Goal: Transaction & Acquisition: Book appointment/travel/reservation

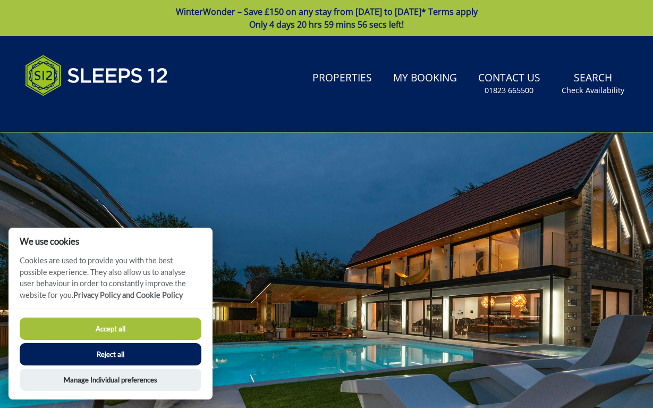
click at [117, 326] on button "Accept all" at bounding box center [111, 328] width 182 height 22
checkbox input "true"
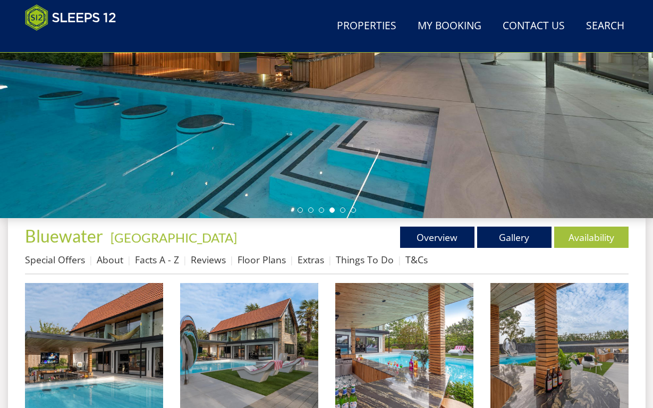
scroll to position [241, 0]
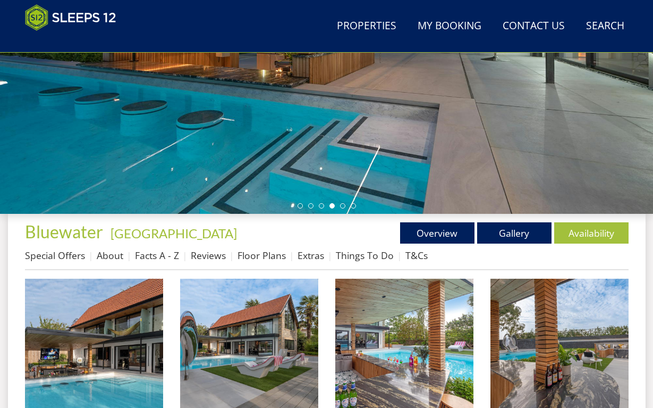
click at [303, 207] on ul at bounding box center [327, 205] width 58 height 5
click at [302, 207] on li at bounding box center [300, 205] width 5 height 5
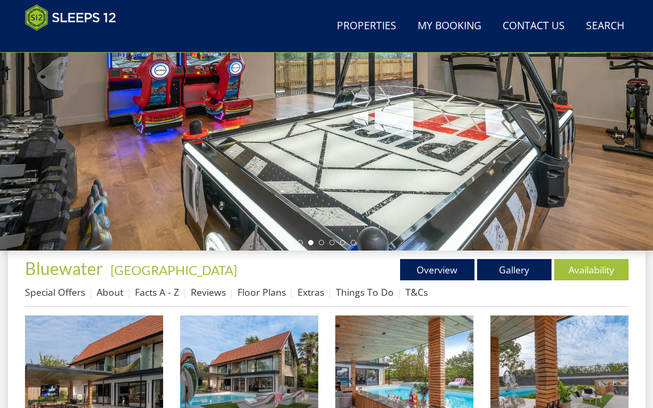
scroll to position [218, 0]
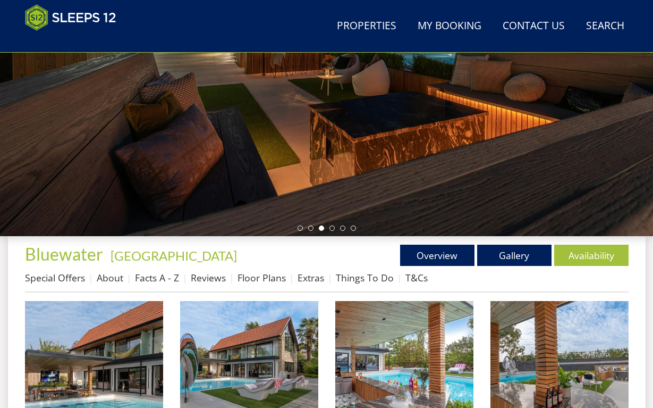
click at [256, 253] on h1 "Bluewater - [GEOGRAPHIC_DATA]" at bounding box center [176, 253] width 302 height 19
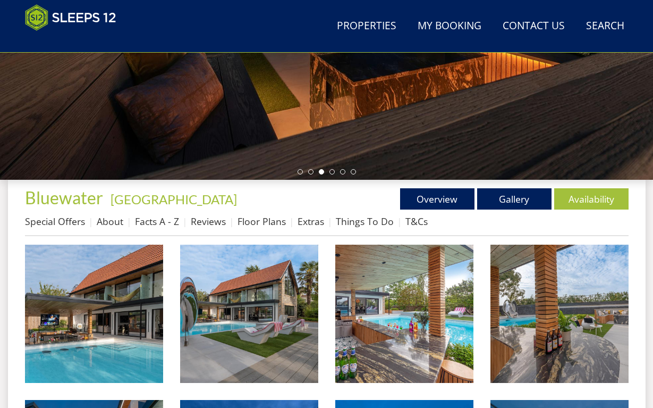
scroll to position [279, 0]
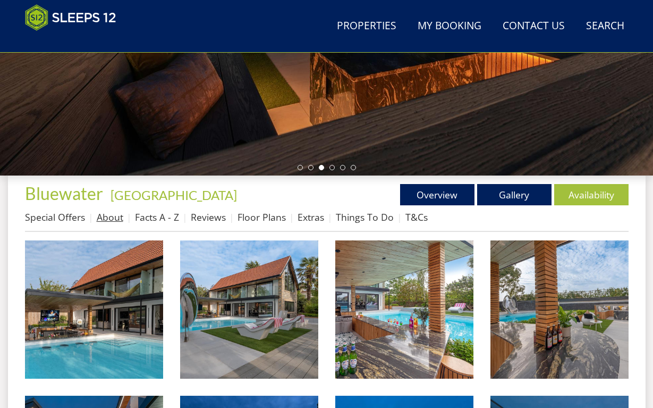
click at [115, 219] on link "About" at bounding box center [110, 216] width 27 height 13
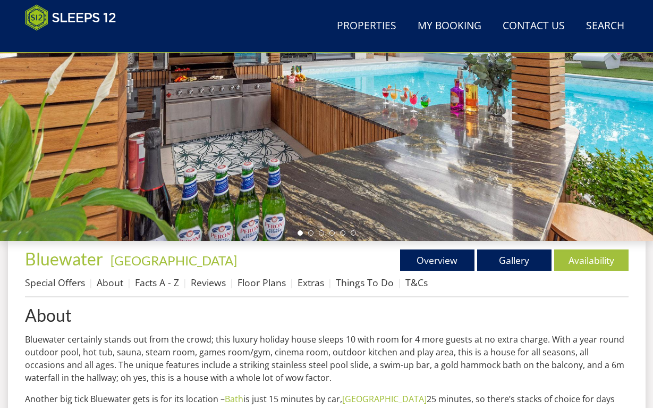
scroll to position [213, 0]
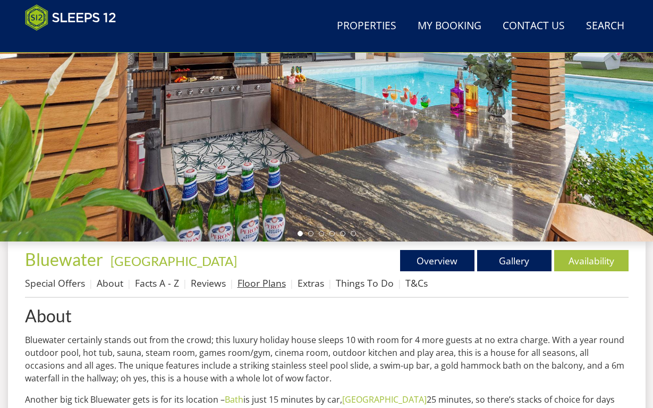
click at [258, 283] on link "Floor Plans" at bounding box center [262, 282] width 48 height 13
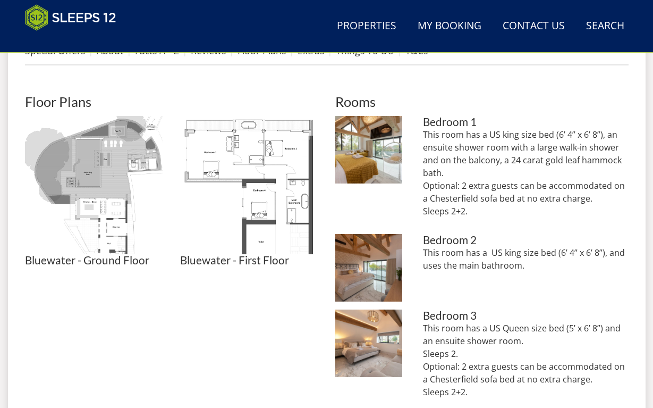
scroll to position [441, 0]
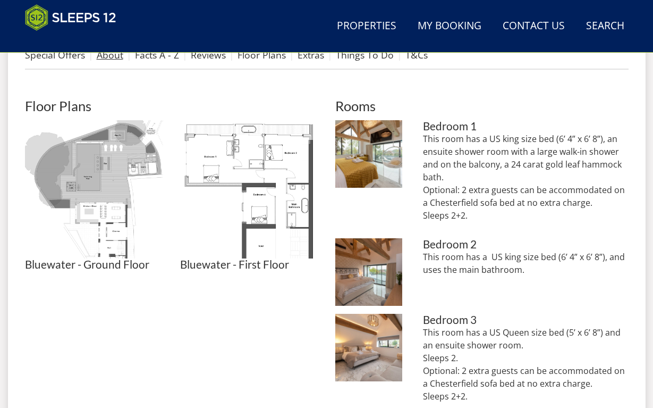
click at [98, 57] on link "About" at bounding box center [110, 54] width 27 height 13
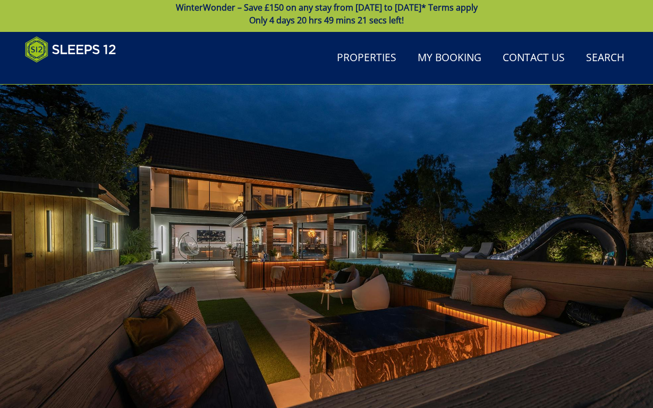
scroll to position [3, 0]
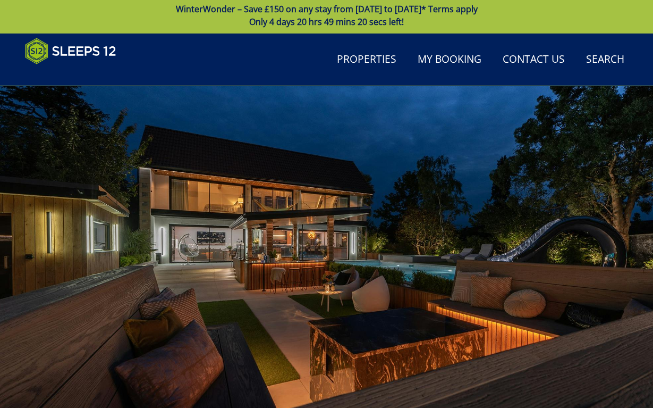
click at [616, 279] on div at bounding box center [326, 269] width 653 height 366
click at [316, 367] on div at bounding box center [326, 269] width 653 height 366
click at [357, 57] on link "Properties" at bounding box center [367, 60] width 68 height 24
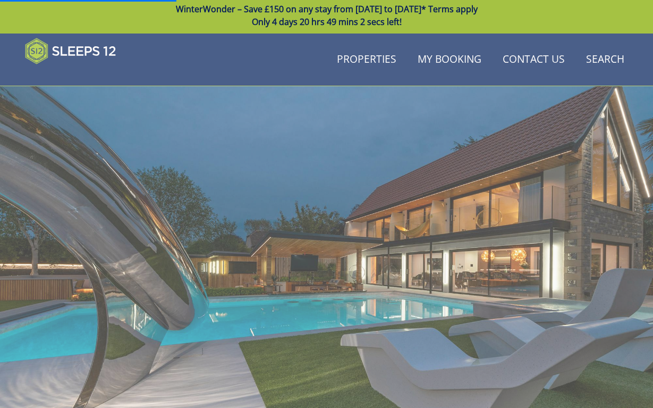
click at [247, 242] on div at bounding box center [326, 269] width 653 height 366
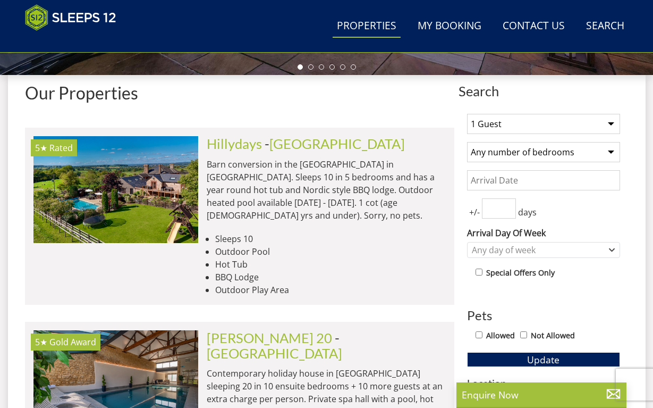
scroll to position [381, 0]
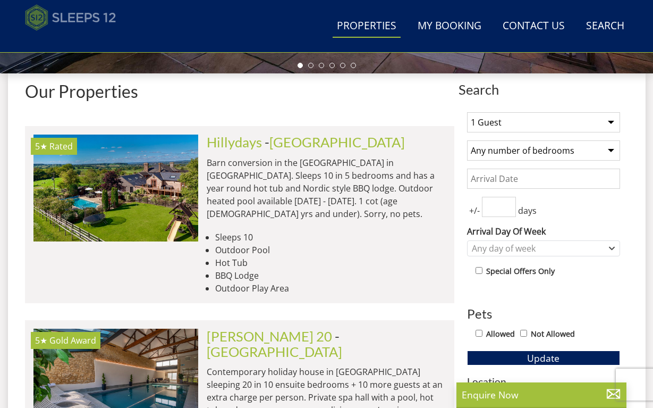
scroll to position [188, 0]
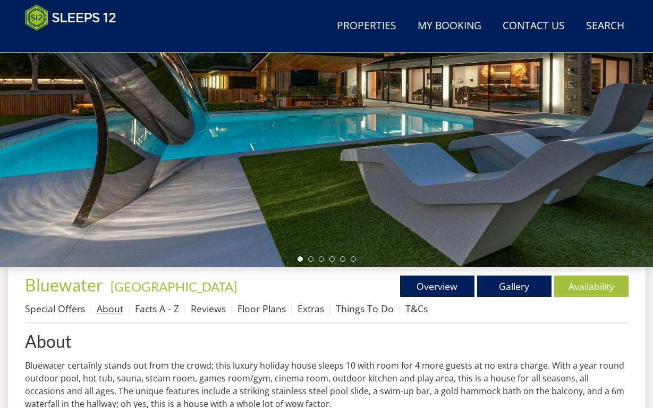
click at [114, 312] on link "About" at bounding box center [110, 308] width 27 height 13
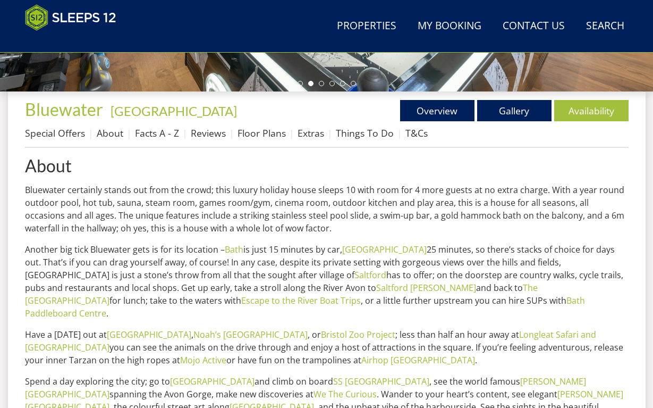
scroll to position [365, 0]
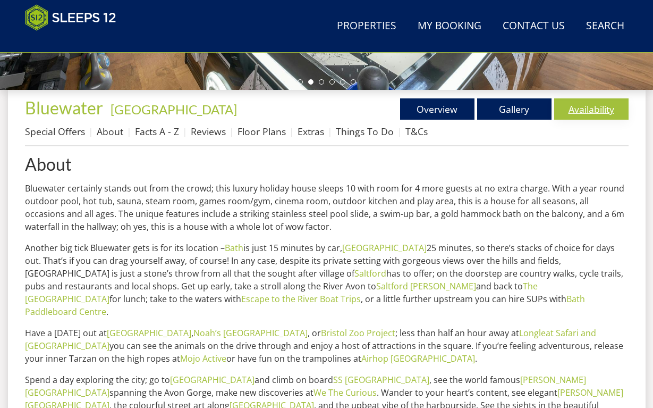
click at [599, 115] on link "Availability" at bounding box center [591, 108] width 74 height 21
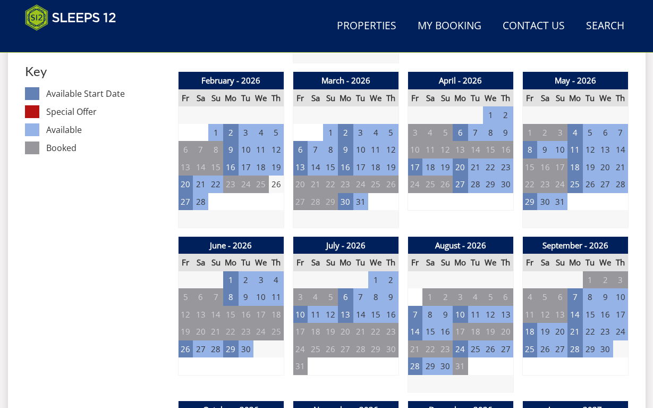
scroll to position [661, 0]
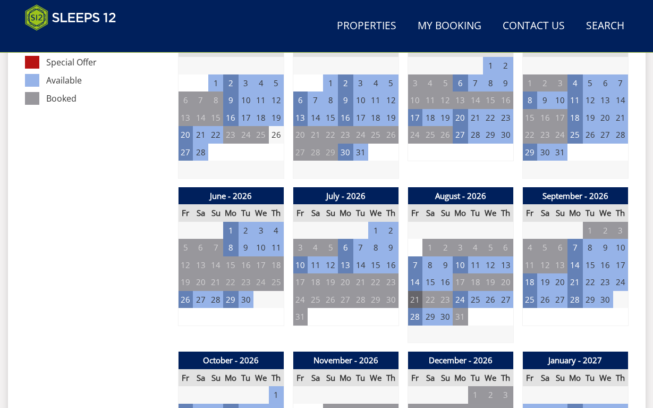
click at [418, 294] on td "21" at bounding box center [415, 300] width 15 height 18
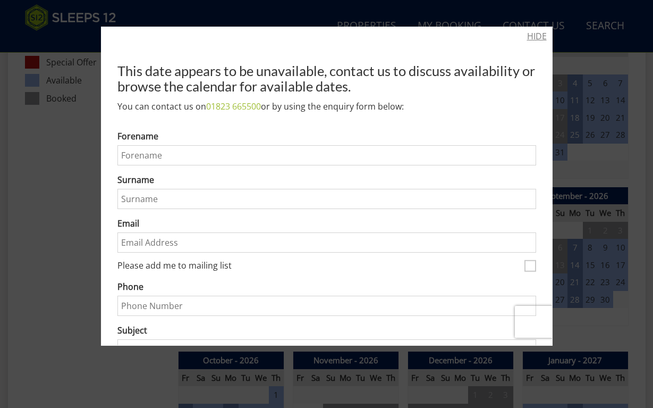
click at [540, 36] on link "HIDE" at bounding box center [537, 36] width 20 height 13
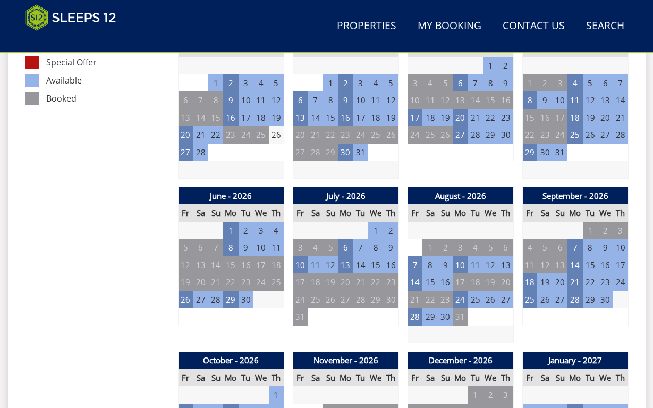
click at [614, 160] on td at bounding box center [575, 169] width 106 height 18
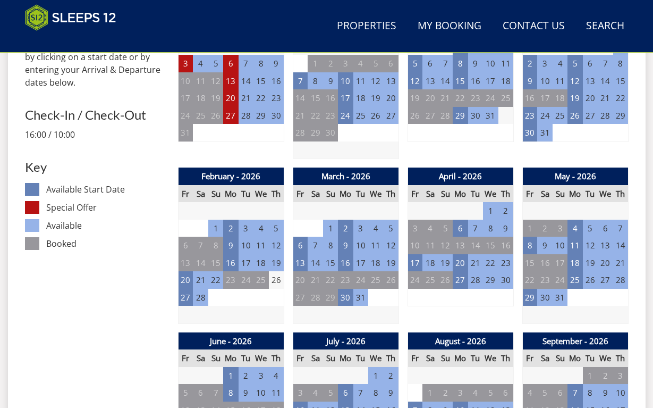
scroll to position [528, 0]
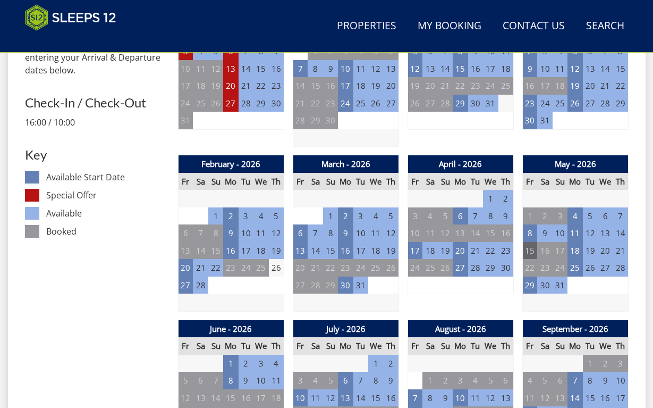
click at [532, 248] on td "15" at bounding box center [529, 251] width 15 height 18
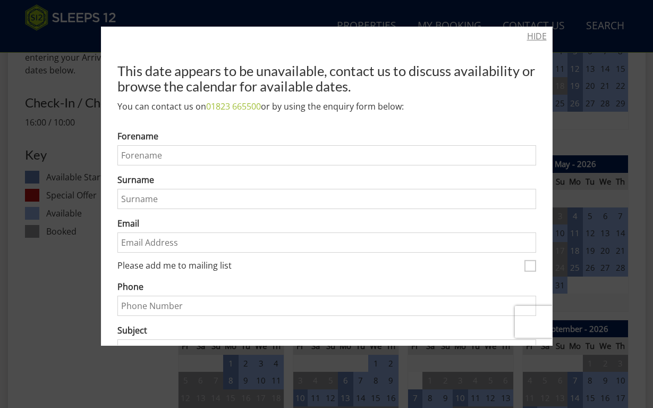
click at [544, 39] on link "HIDE" at bounding box center [537, 36] width 20 height 13
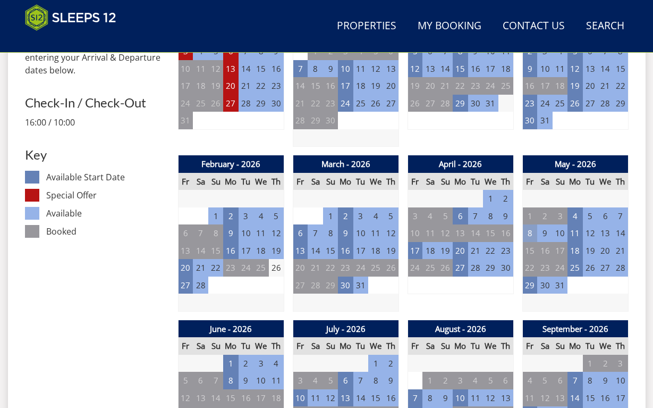
click at [529, 228] on td "8" at bounding box center [529, 233] width 15 height 18
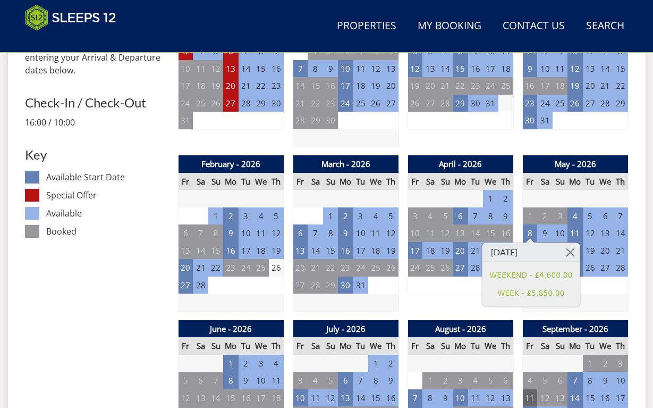
click at [531, 390] on td "11" at bounding box center [529, 398] width 15 height 18
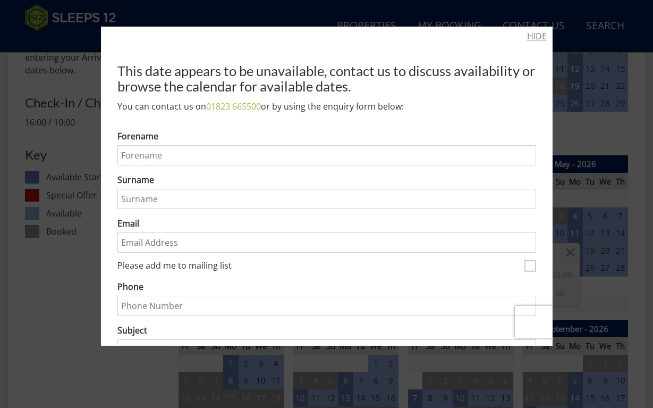
click at [539, 37] on link "HIDE" at bounding box center [537, 36] width 20 height 13
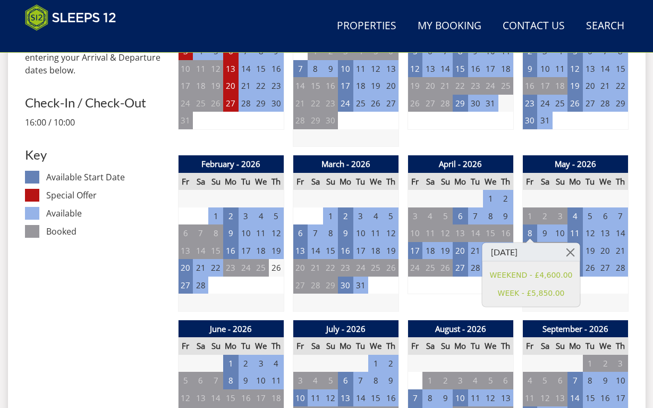
click at [598, 301] on td at bounding box center [575, 302] width 106 height 18
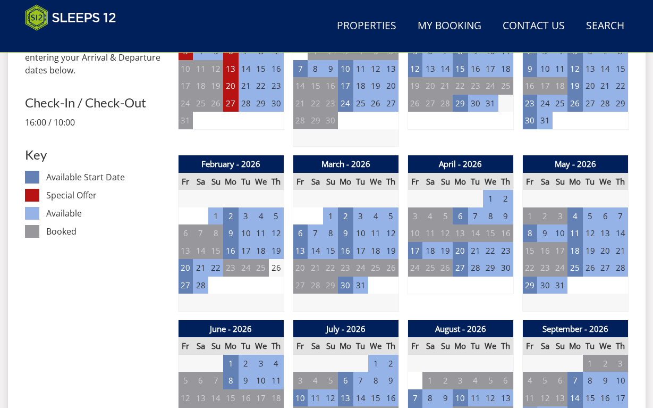
click at [533, 406] on td "18" at bounding box center [529, 415] width 15 height 18
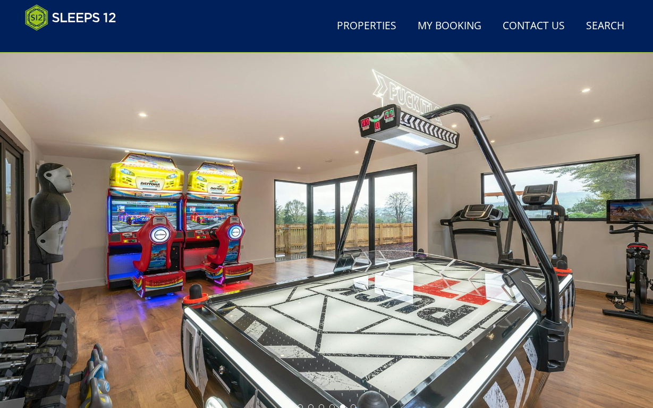
scroll to position [0, 0]
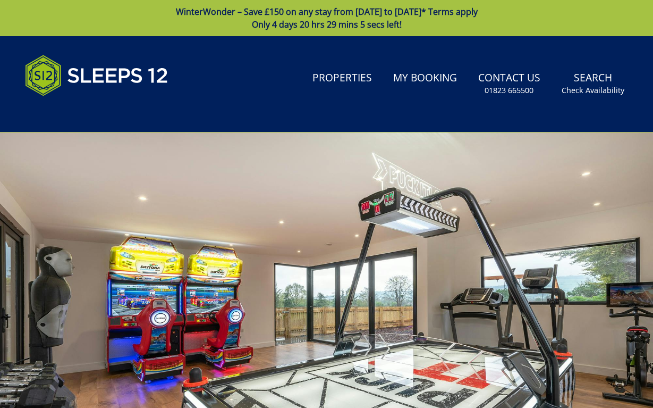
click at [586, 124] on header "Search Menu Properties My Booking Contact Us [PHONE_NUMBER] Search Check Availa…" at bounding box center [326, 84] width 653 height 96
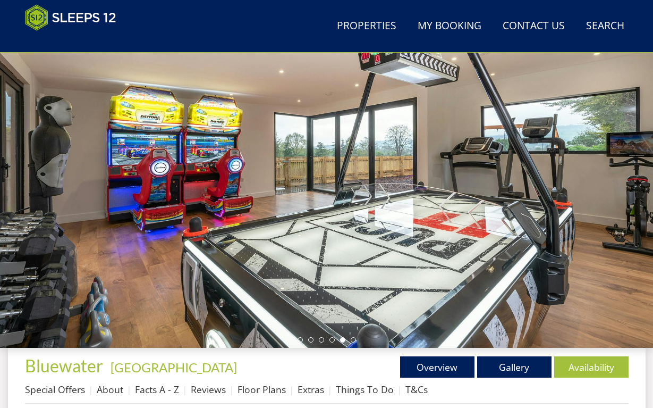
scroll to position [104, 0]
